Goal: Navigation & Orientation: Understand site structure

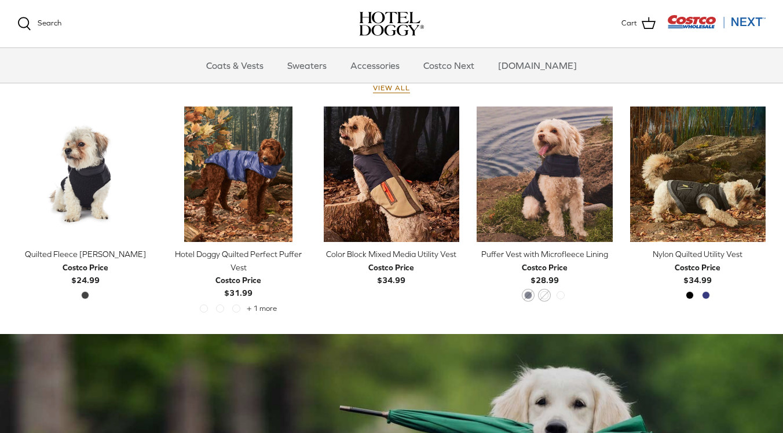
scroll to position [522, 0]
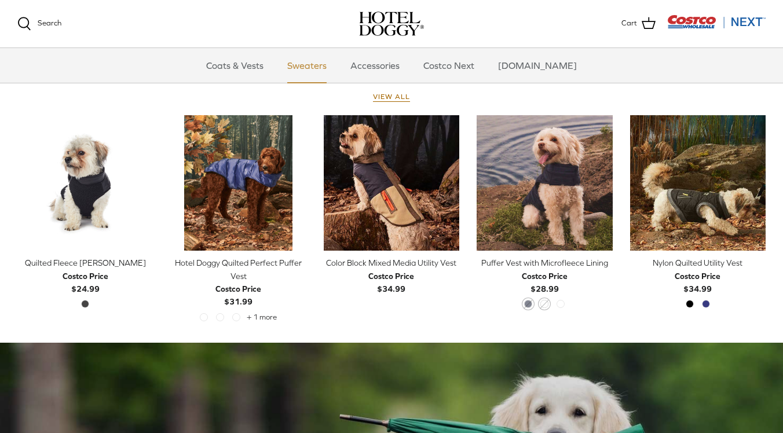
click at [328, 63] on link "Sweaters" at bounding box center [307, 65] width 60 height 35
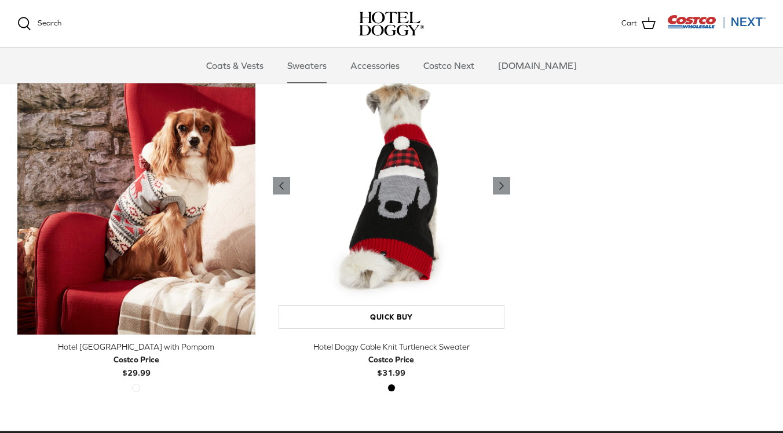
scroll to position [309, 0]
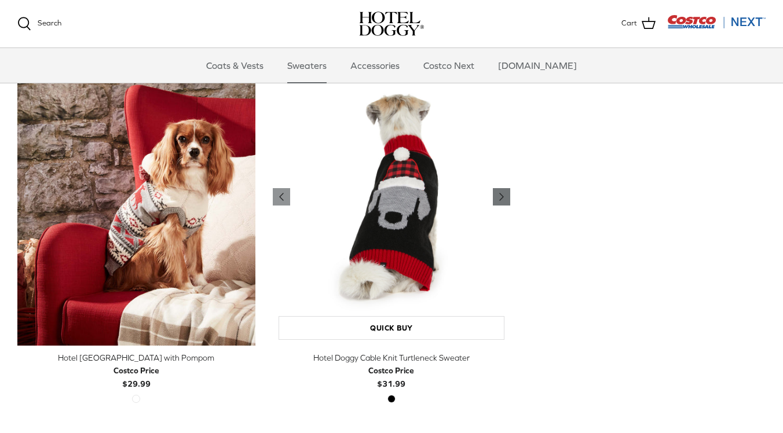
click at [505, 192] on icon "Right" at bounding box center [502, 197] width 14 height 14
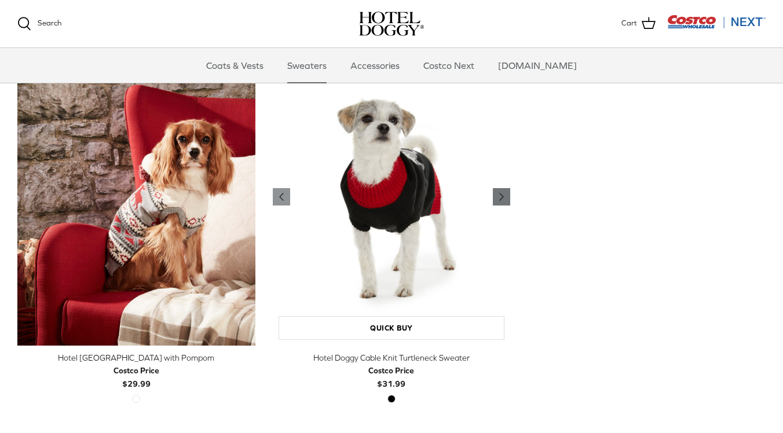
click at [505, 192] on icon "Right" at bounding box center [502, 197] width 14 height 14
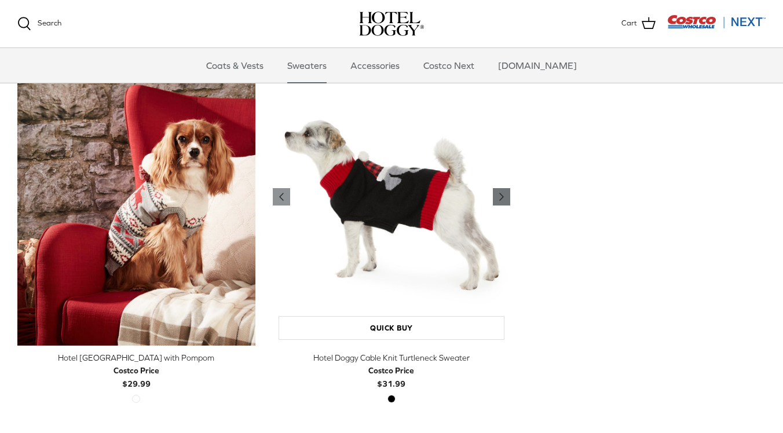
click at [505, 192] on icon "Right" at bounding box center [502, 197] width 14 height 14
click at [396, 63] on link "Accessories" at bounding box center [375, 65] width 70 height 35
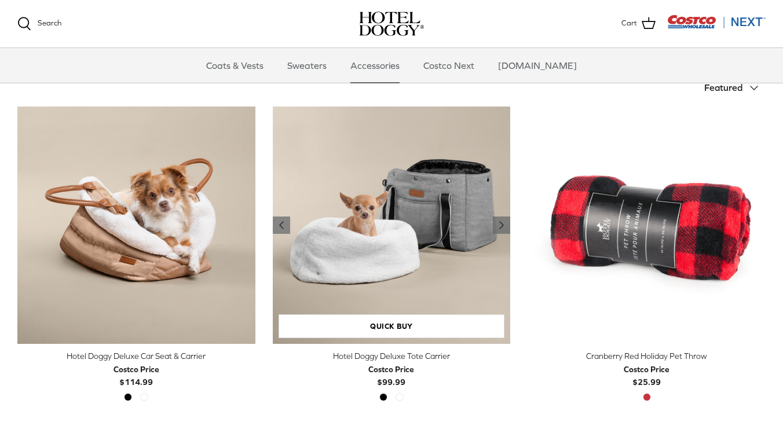
scroll to position [266, 0]
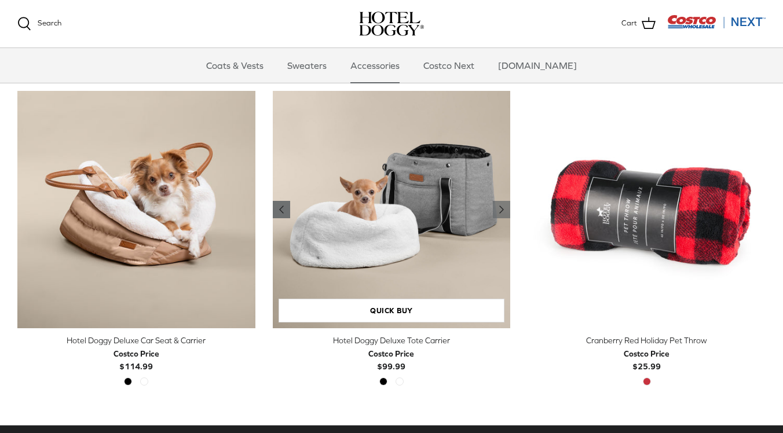
click at [284, 208] on icon "Left" at bounding box center [282, 210] width 14 height 14
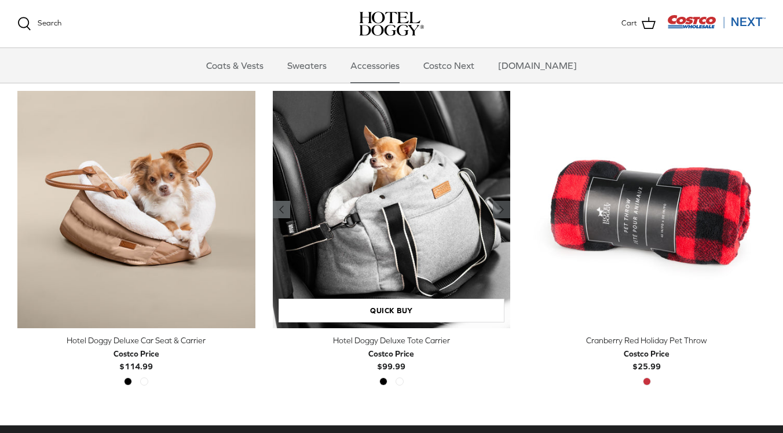
click at [281, 207] on icon "Left" at bounding box center [282, 210] width 14 height 14
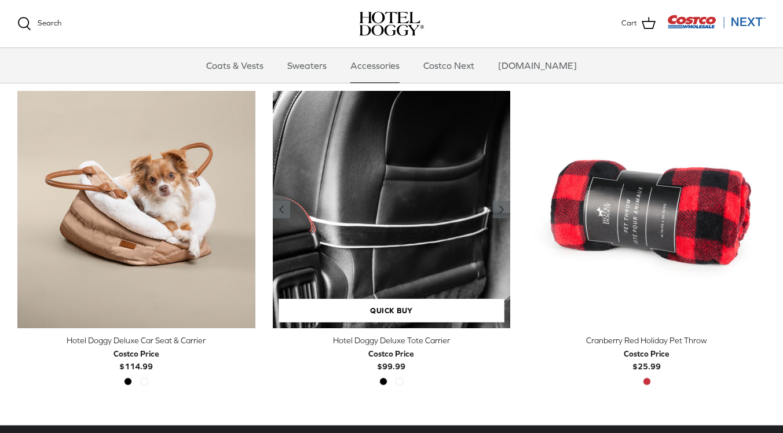
click at [281, 206] on icon "Left" at bounding box center [282, 210] width 14 height 14
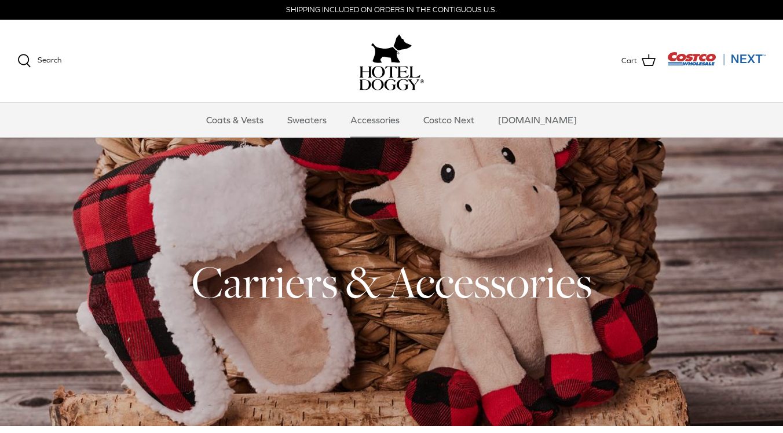
scroll to position [0, 0]
click at [467, 120] on link "Costco Next" at bounding box center [449, 120] width 72 height 35
